Goal: Entertainment & Leisure: Consume media (video, audio)

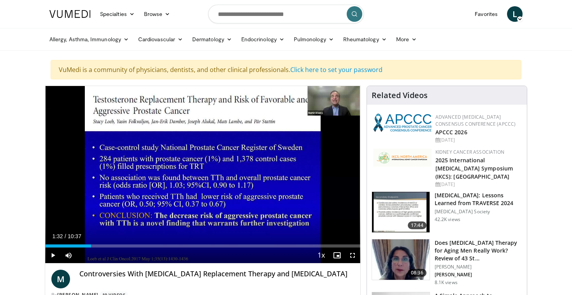
click at [53, 257] on span "Video Player" at bounding box center [53, 255] width 16 height 16
click at [53, 256] on span "Video Player" at bounding box center [53, 255] width 16 height 16
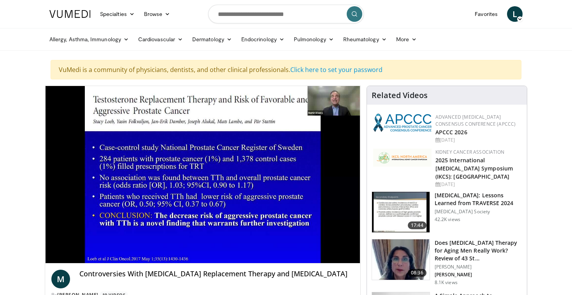
click at [411, 204] on img at bounding box center [401, 212] width 58 height 40
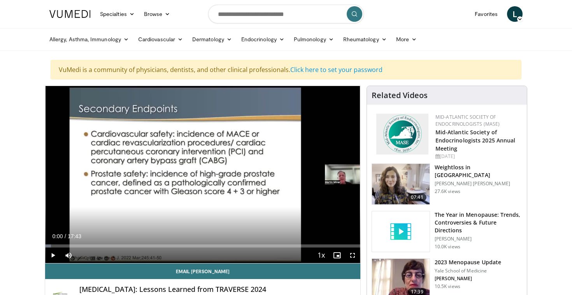
click at [54, 261] on span "Video Player" at bounding box center [53, 255] width 16 height 16
